Goal: Task Accomplishment & Management: Use online tool/utility

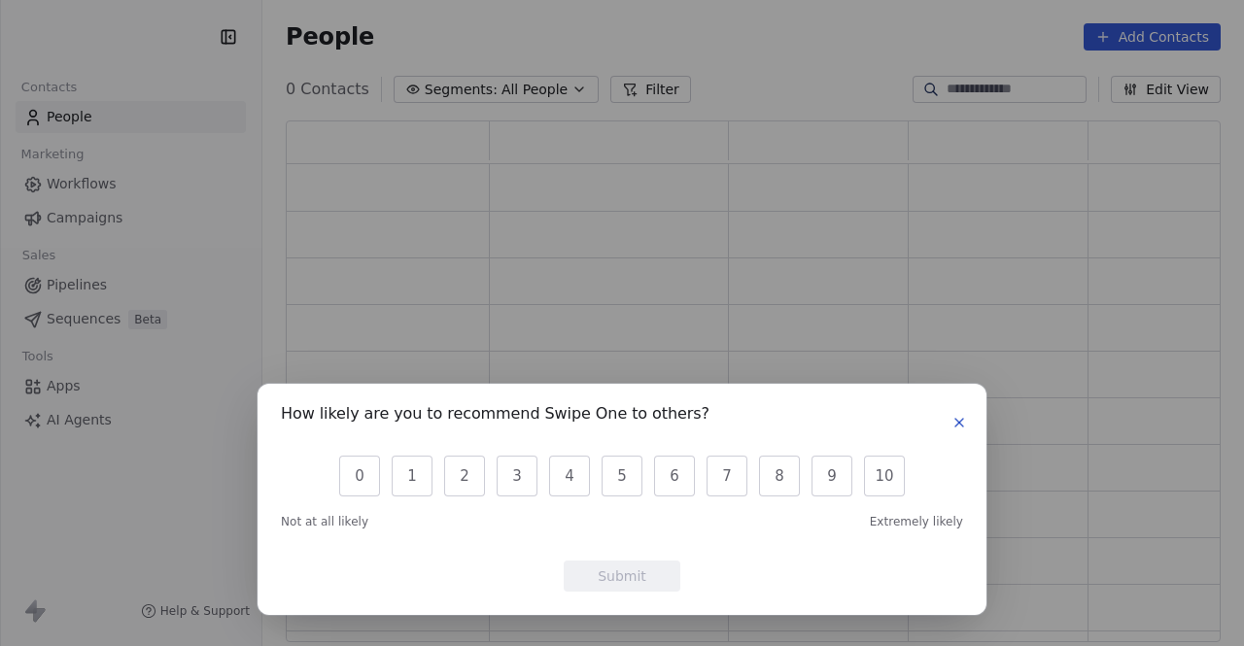
scroll to position [507, 920]
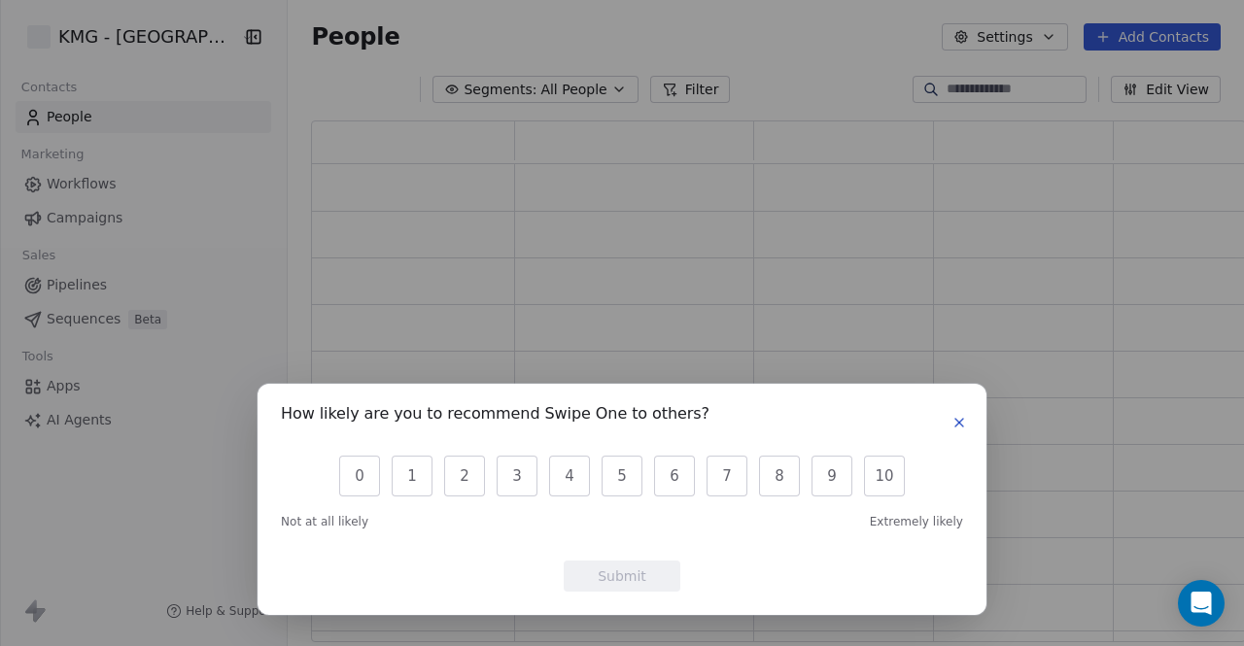
click at [958, 425] on icon "button" at bounding box center [960, 423] width 16 height 16
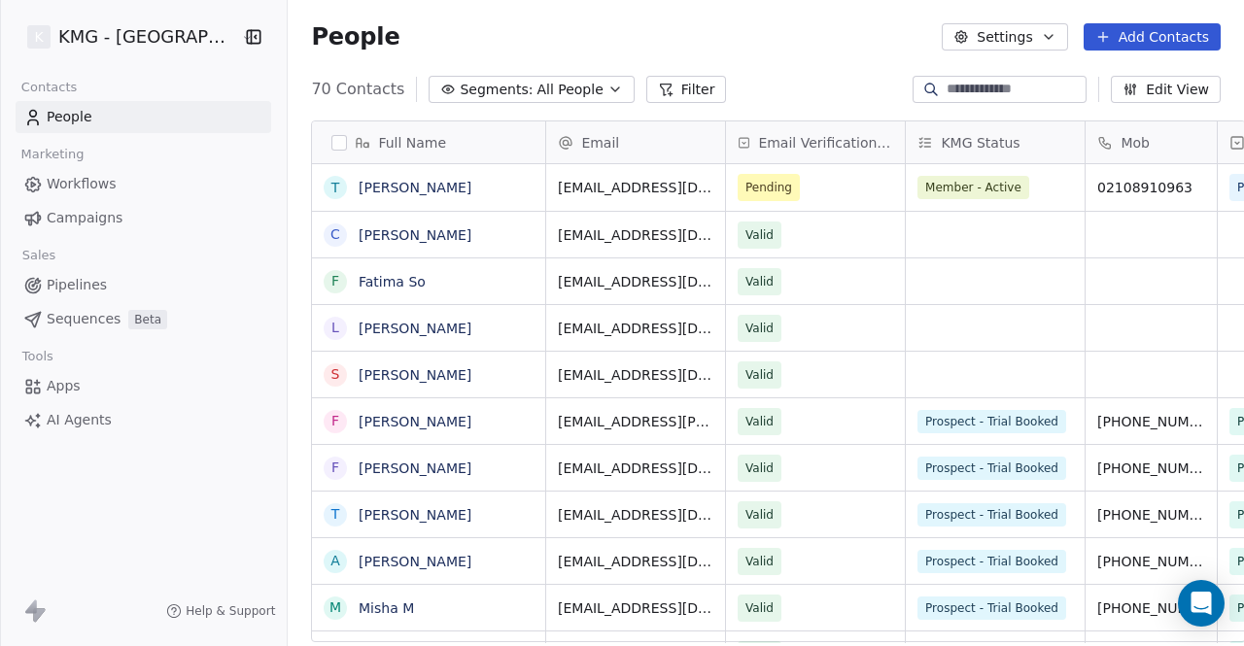
scroll to position [554, 966]
click at [783, 186] on span "Pending" at bounding box center [798, 187] width 119 height 27
click at [754, 188] on span "Pending" at bounding box center [769, 187] width 47 height 19
click at [754, 189] on span "Pending" at bounding box center [769, 187] width 47 height 19
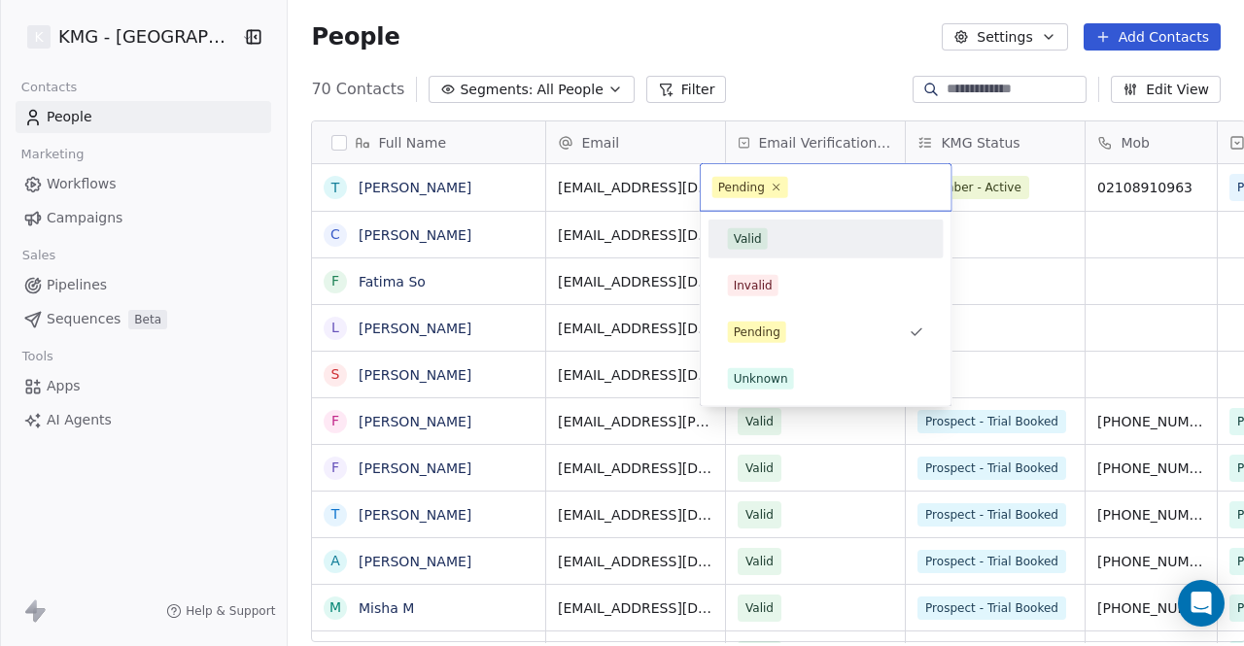
click at [762, 243] on span "Valid" at bounding box center [748, 238] width 40 height 21
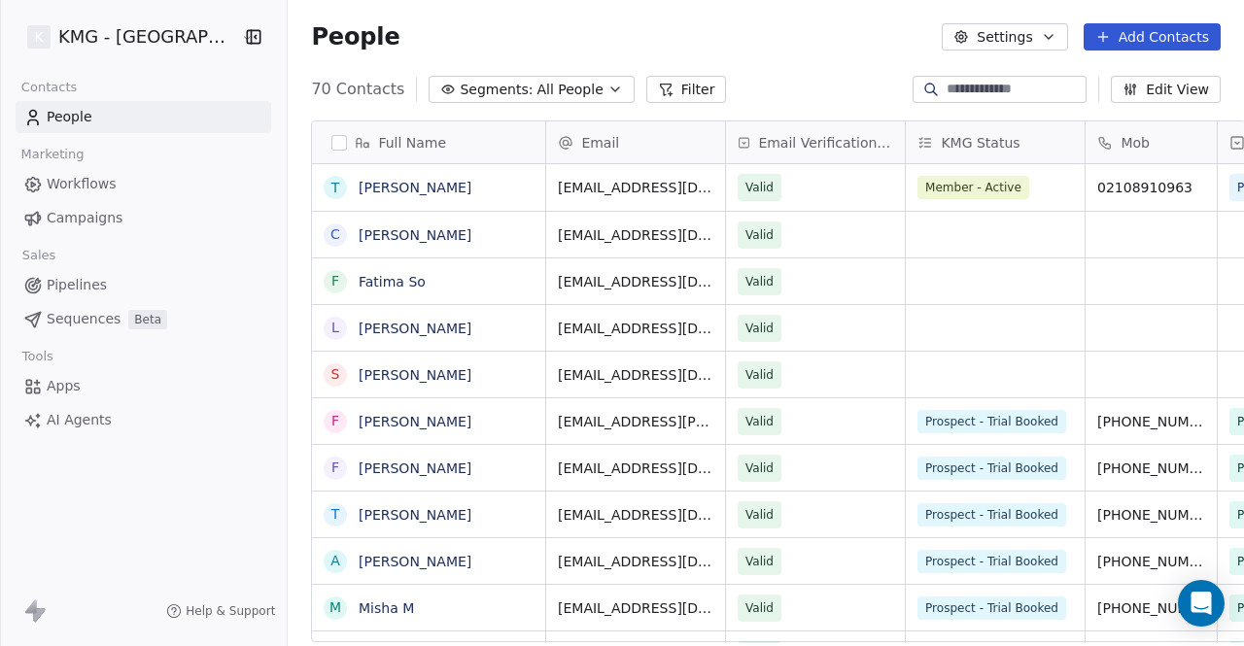
click at [74, 180] on span "Workflows" at bounding box center [82, 184] width 70 height 20
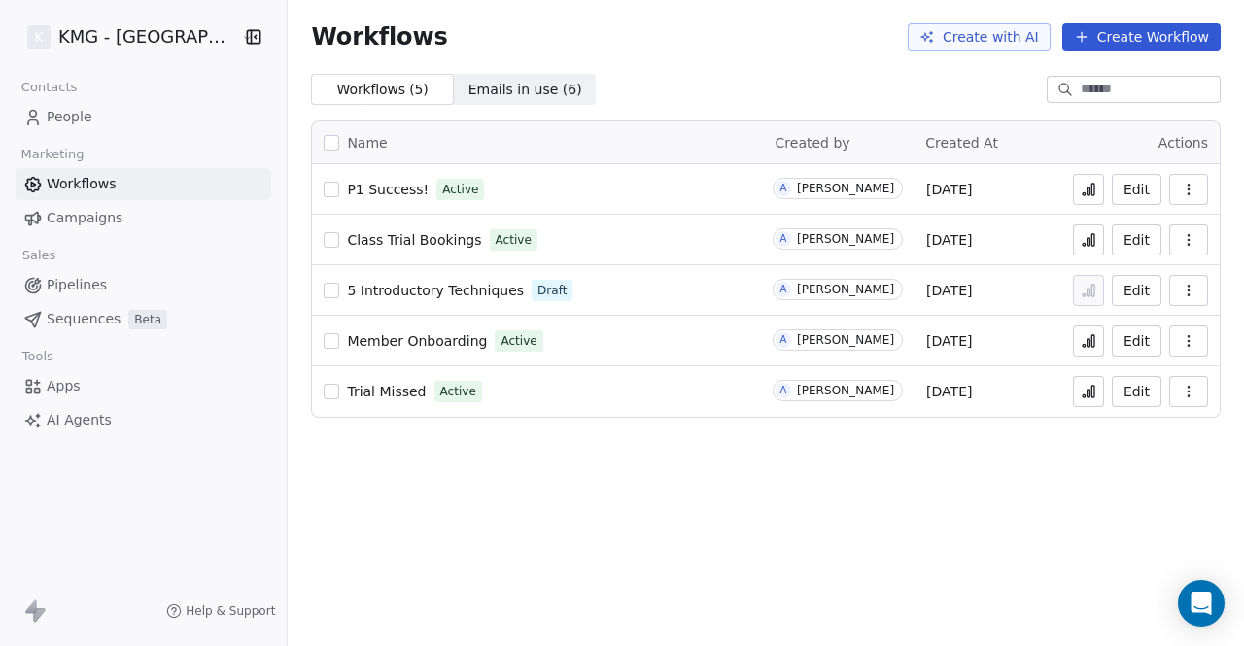
click at [75, 221] on span "Campaigns" at bounding box center [85, 218] width 76 height 20
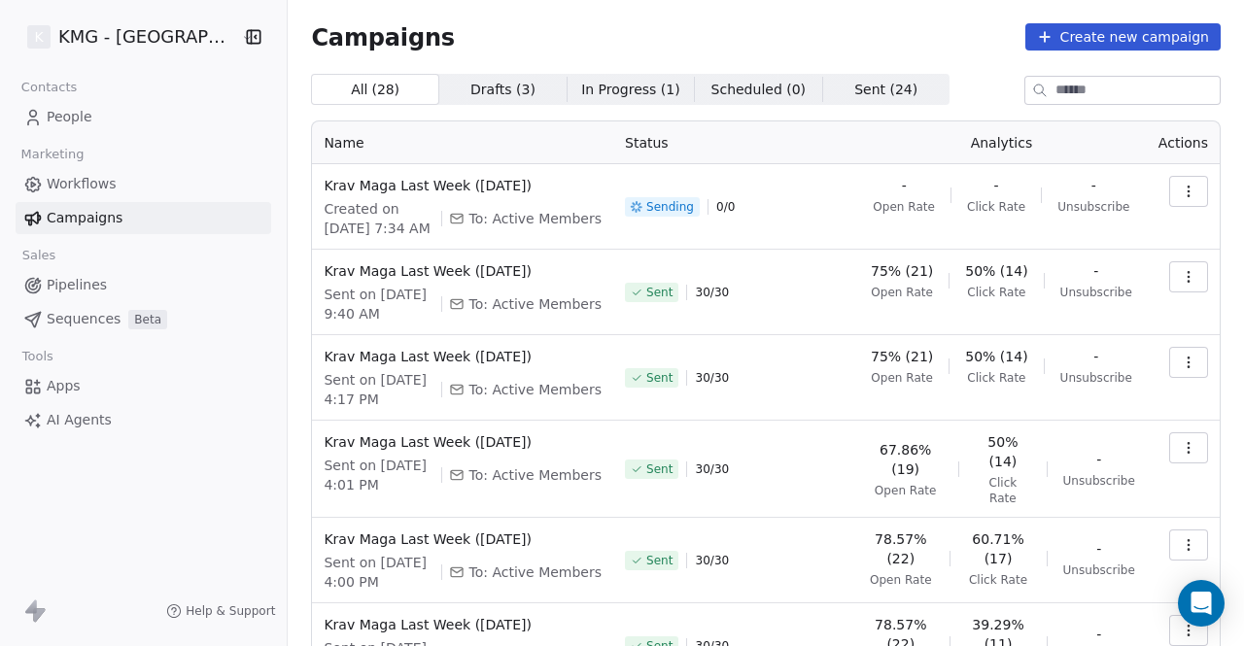
click at [581, 92] on span "In Progress ( 1 )" at bounding box center [630, 90] width 99 height 20
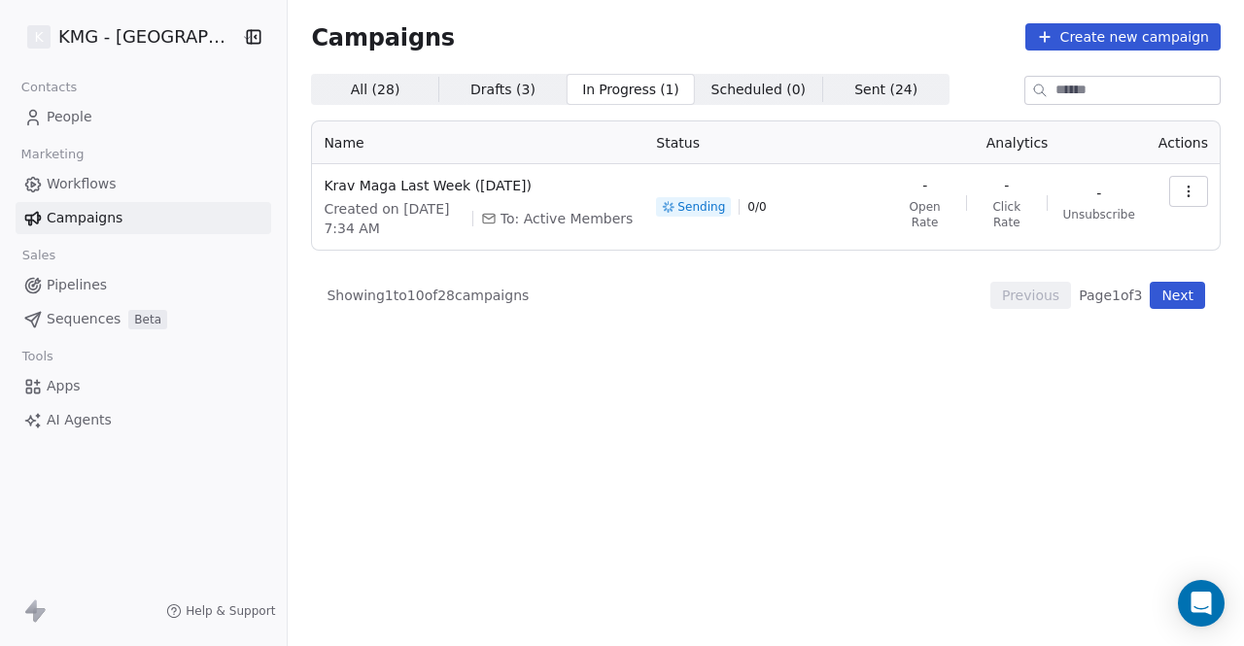
click at [1190, 186] on icon "button" at bounding box center [1189, 192] width 16 height 16
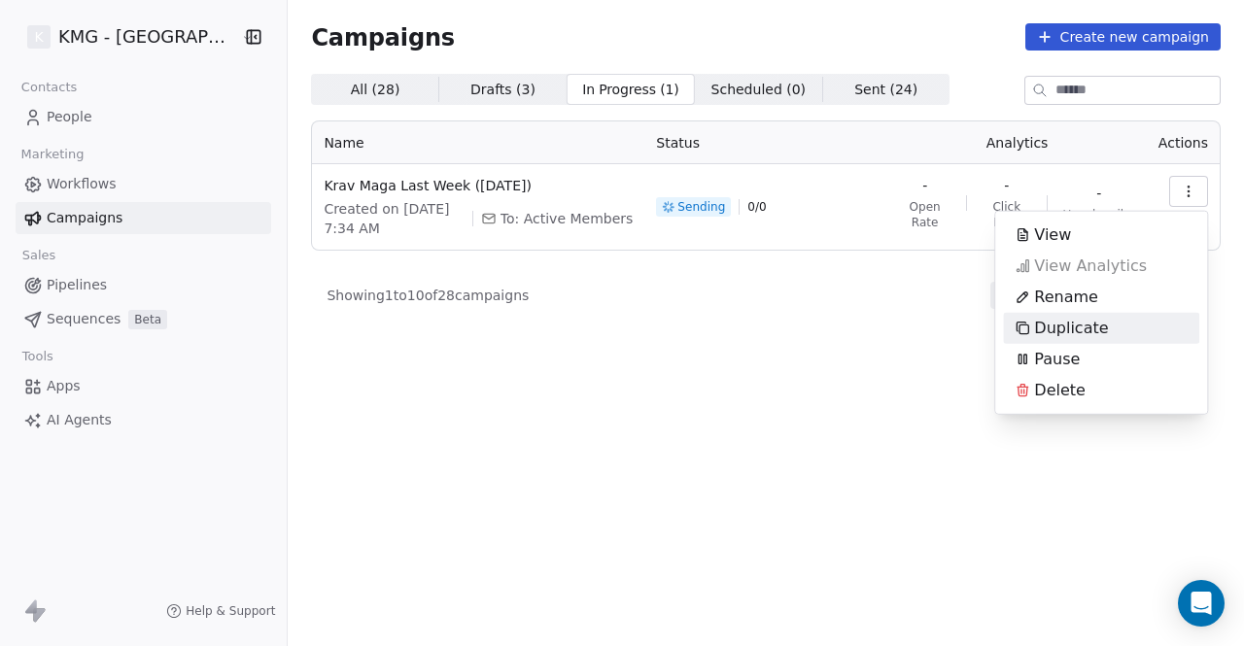
click at [1086, 332] on span "Duplicate" at bounding box center [1071, 328] width 74 height 23
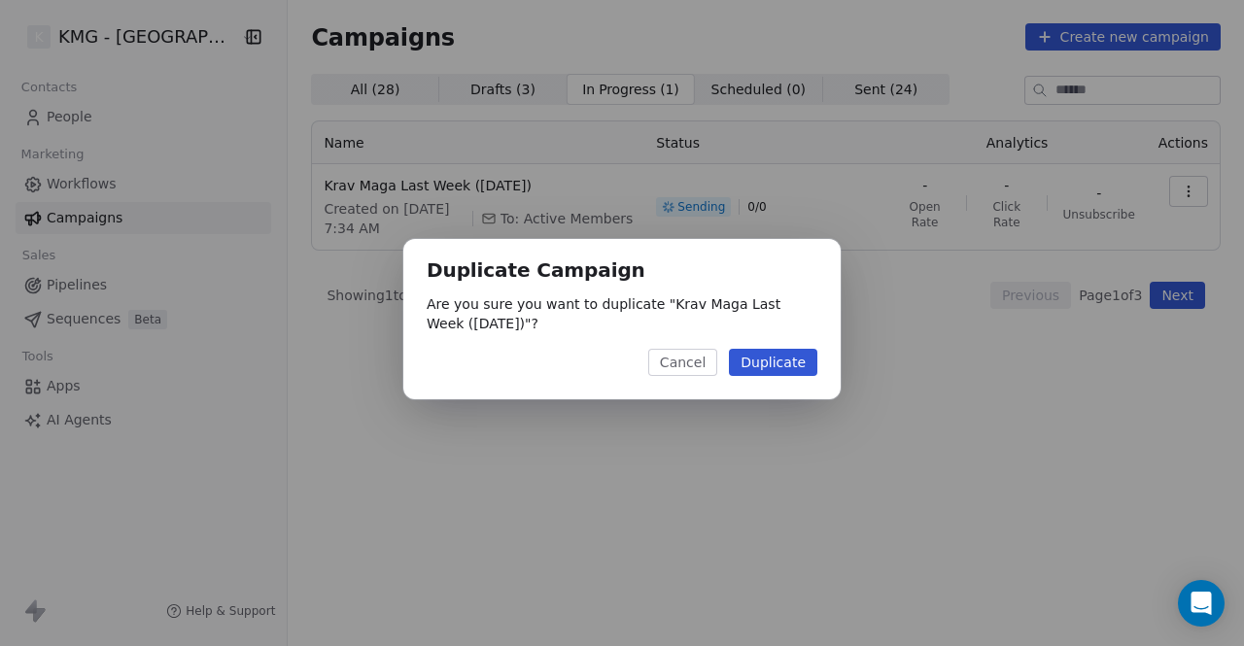
click at [793, 359] on button "Duplicate" at bounding box center [773, 362] width 88 height 27
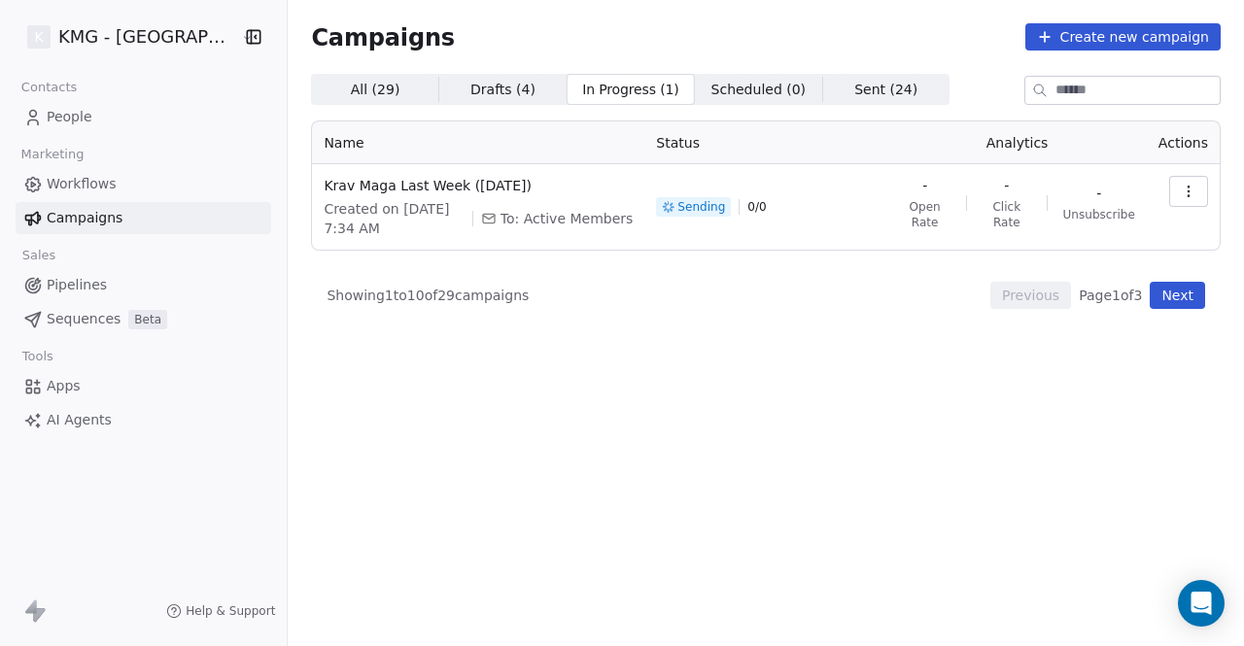
click at [1170, 300] on button "Next" at bounding box center [1177, 295] width 55 height 27
click at [373, 83] on span "All ( 29 ) All ( 29 )" at bounding box center [374, 89] width 127 height 31
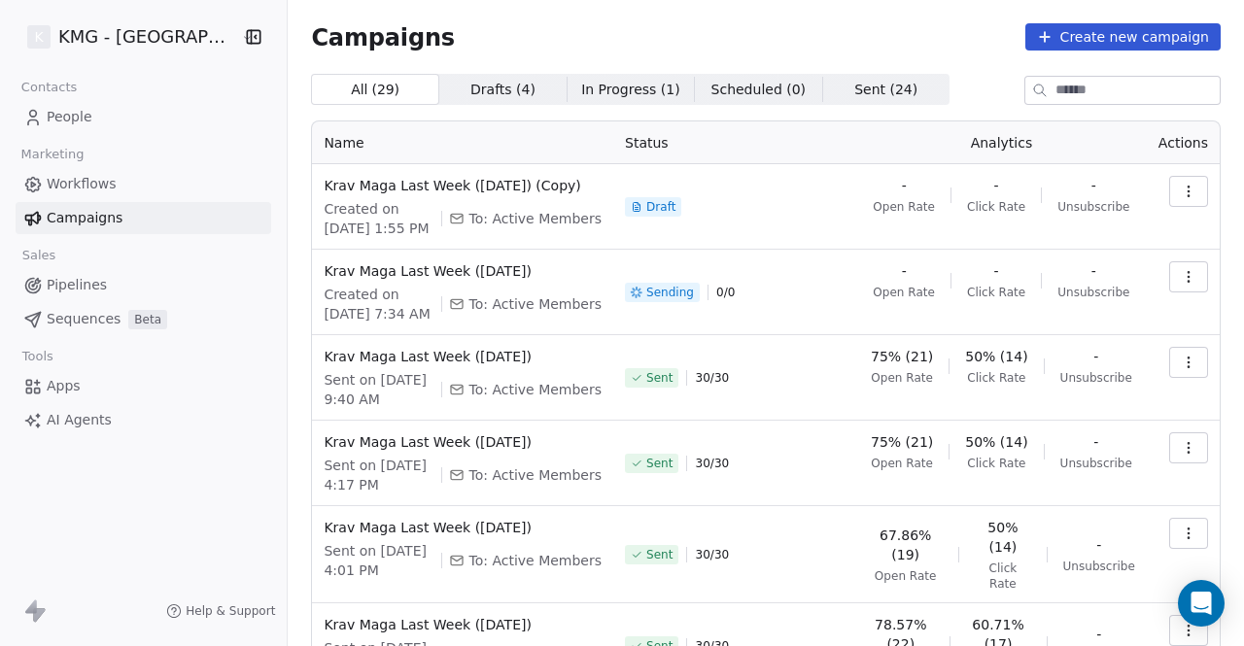
click at [1181, 277] on icon "button" at bounding box center [1189, 277] width 16 height 16
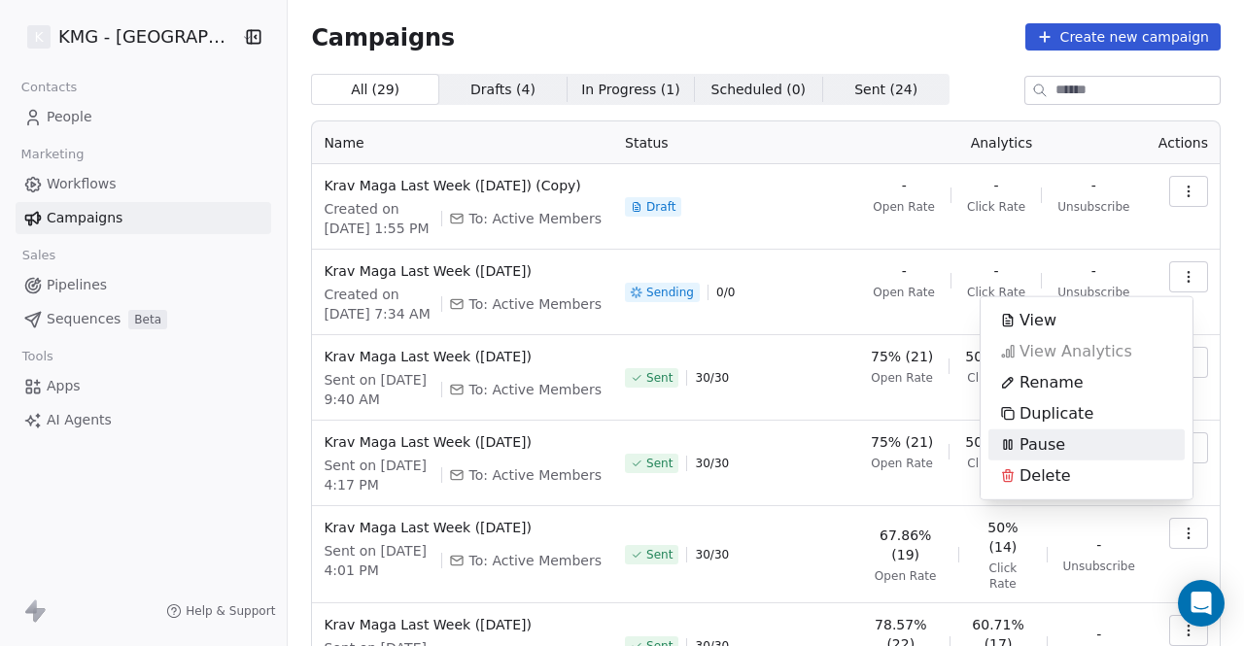
click at [1080, 440] on div "Pause" at bounding box center [1087, 445] width 196 height 31
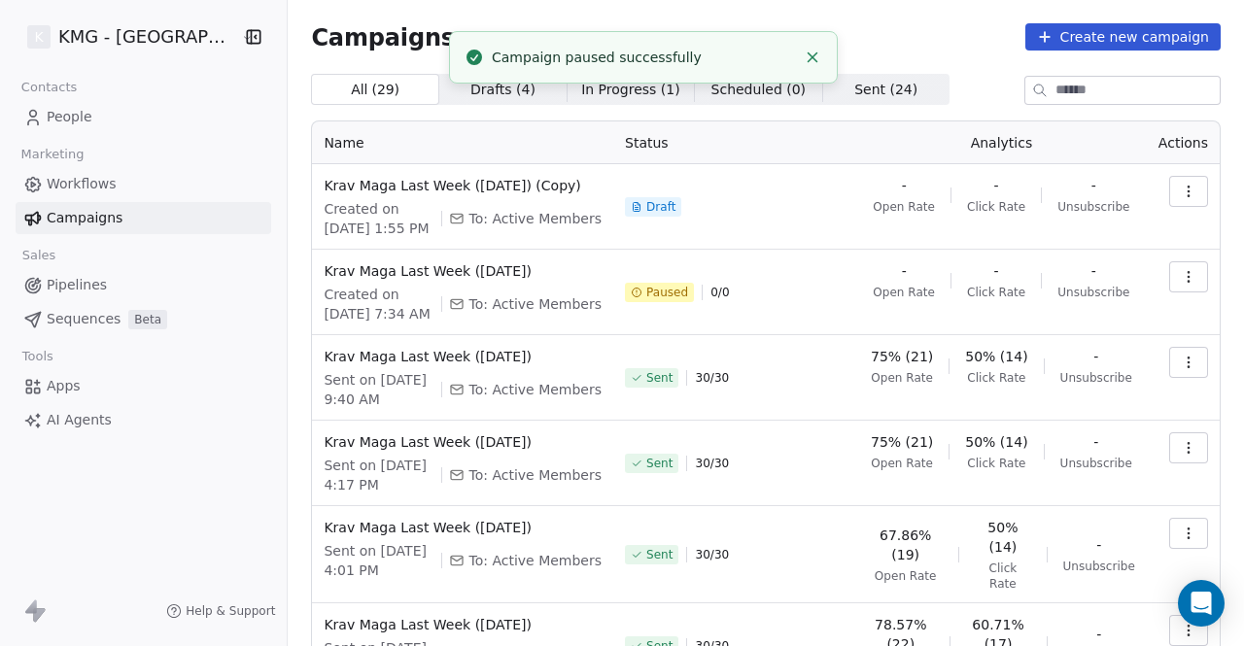
click at [551, 197] on div "Krav Maga Last Week ([DATE]) (Copy) Created on [DATE] 1:55 PM To: Active Members" at bounding box center [463, 207] width 278 height 62
click at [1184, 191] on button "button" at bounding box center [1188, 191] width 39 height 31
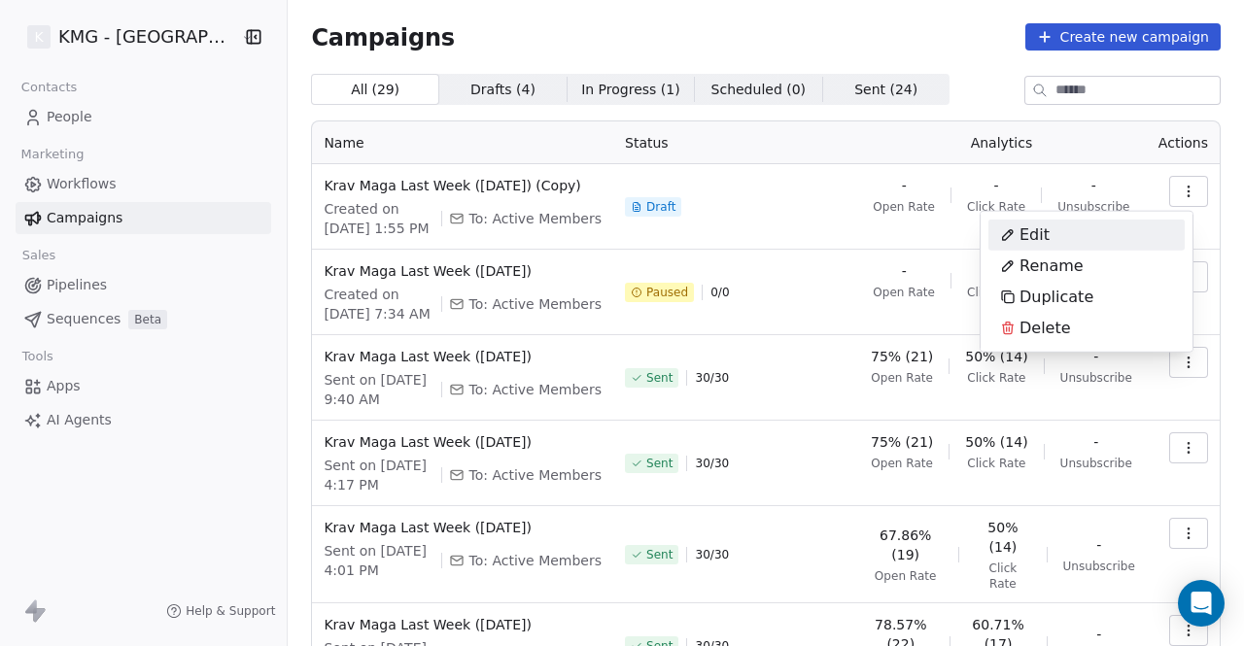
click at [1027, 229] on span "Edit" at bounding box center [1035, 235] width 30 height 23
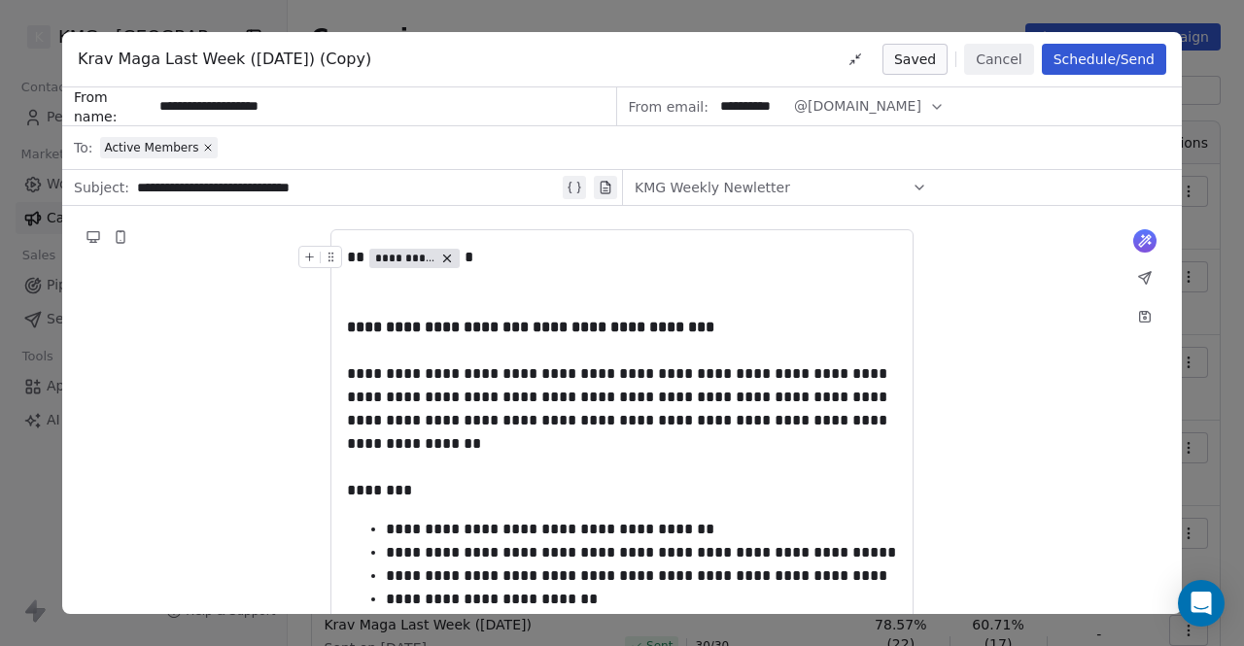
click at [1068, 58] on button "Schedule/Send" at bounding box center [1104, 59] width 124 height 31
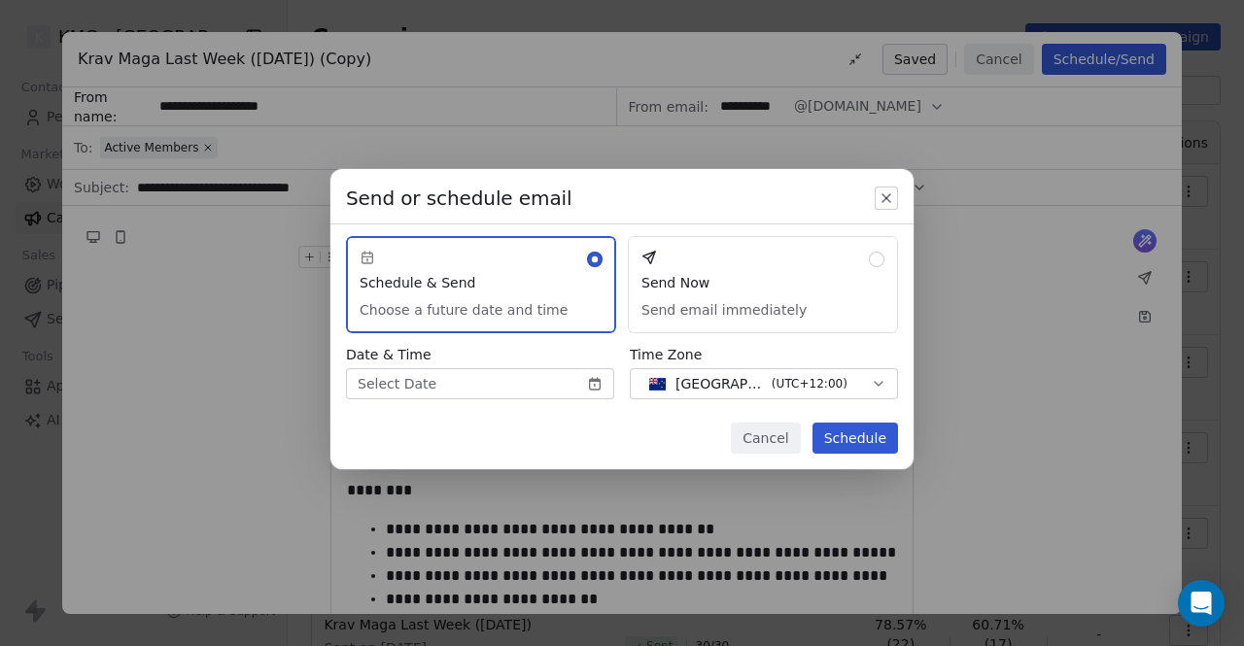
click at [708, 300] on button "Send Now Send email immediately" at bounding box center [763, 284] width 270 height 97
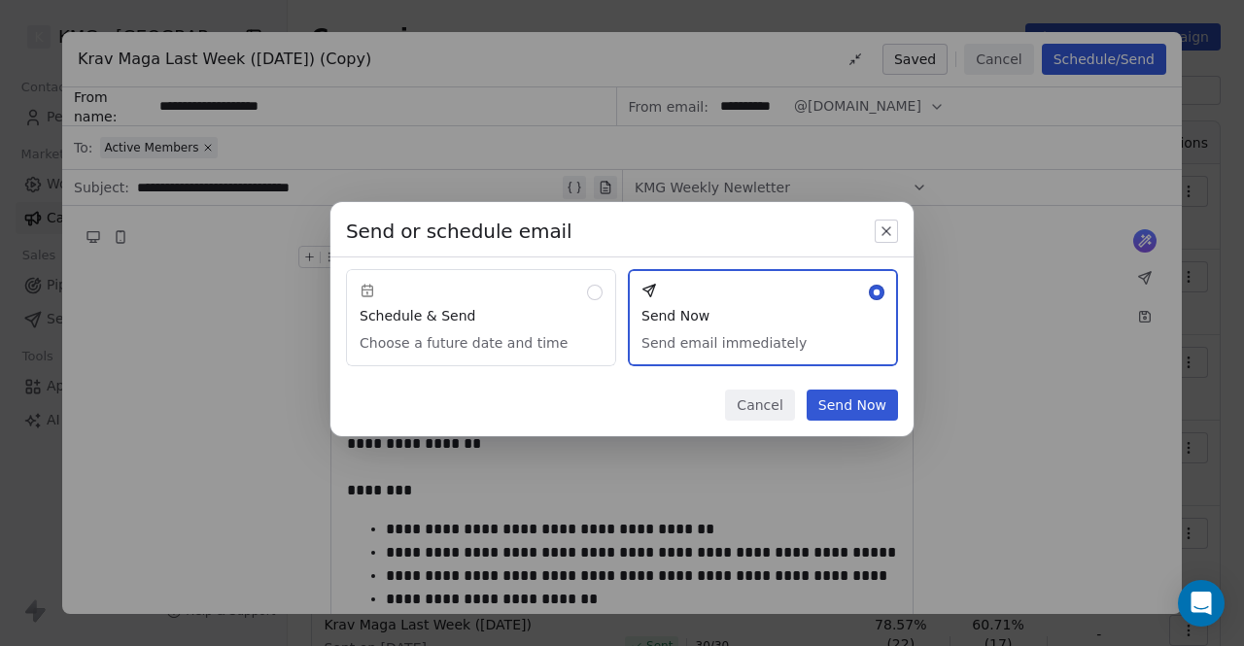
click at [843, 408] on button "Send Now" at bounding box center [852, 405] width 91 height 31
